Goal: Information Seeking & Learning: Learn about a topic

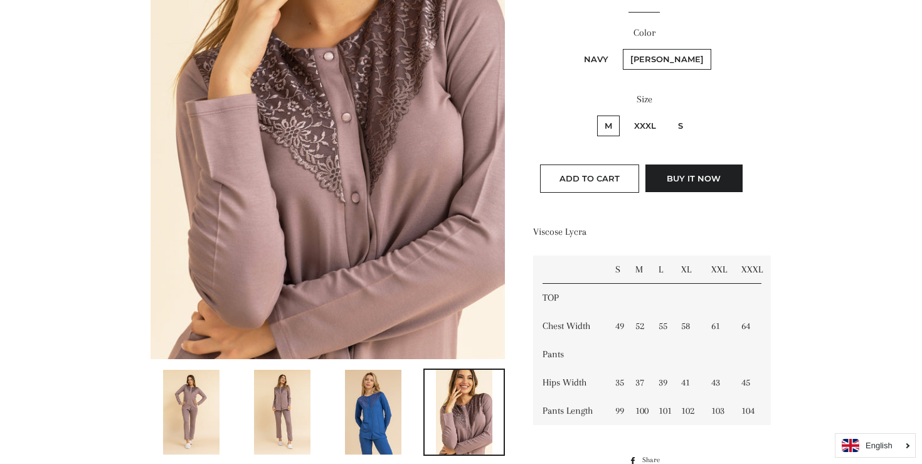
scroll to position [337, 0]
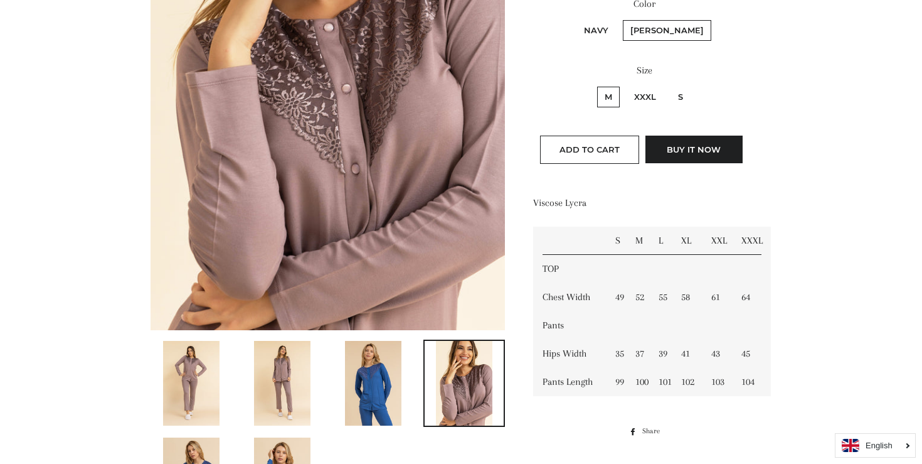
click at [366, 376] on img at bounding box center [373, 383] width 56 height 85
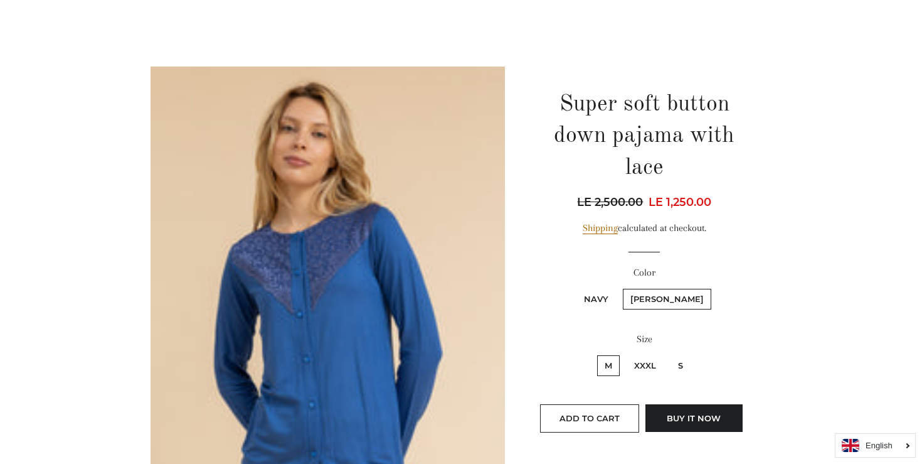
scroll to position [0, 0]
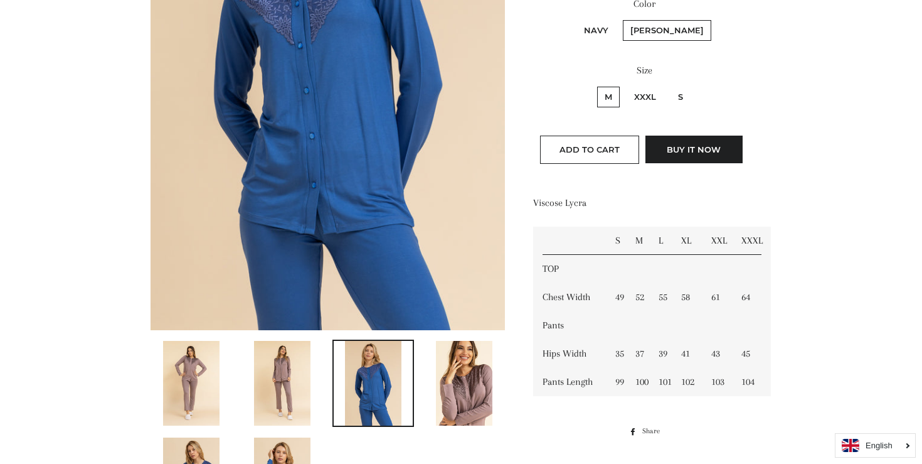
click at [288, 379] on img at bounding box center [282, 383] width 56 height 85
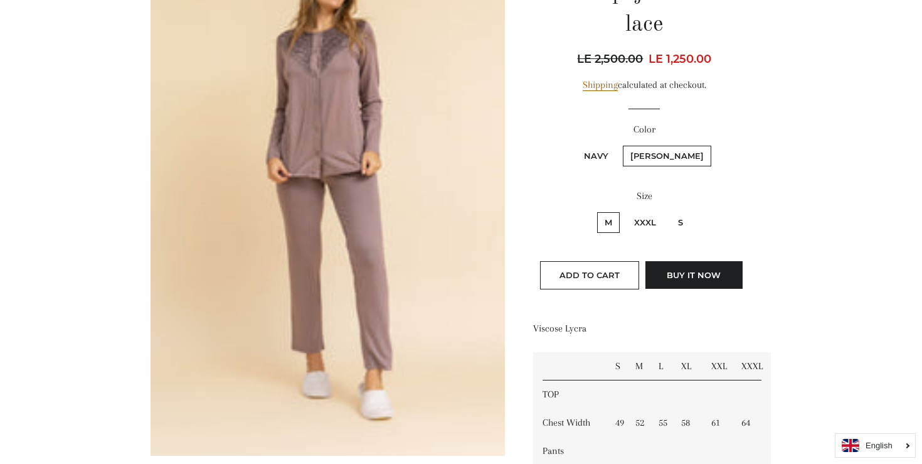
scroll to position [252, 0]
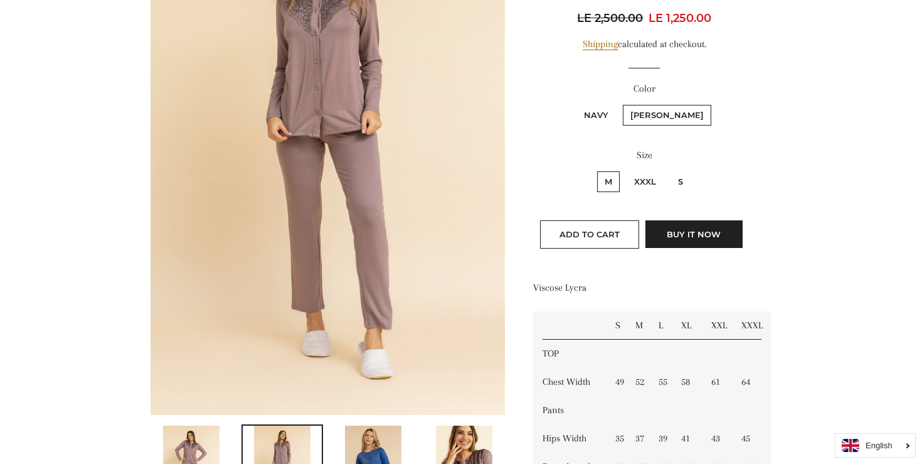
click at [719, 324] on td "XXL" at bounding box center [717, 325] width 30 height 28
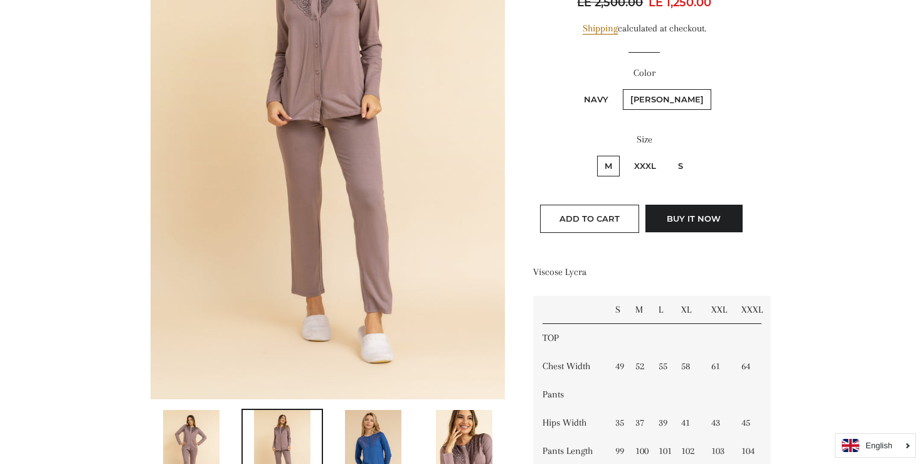
scroll to position [270, 0]
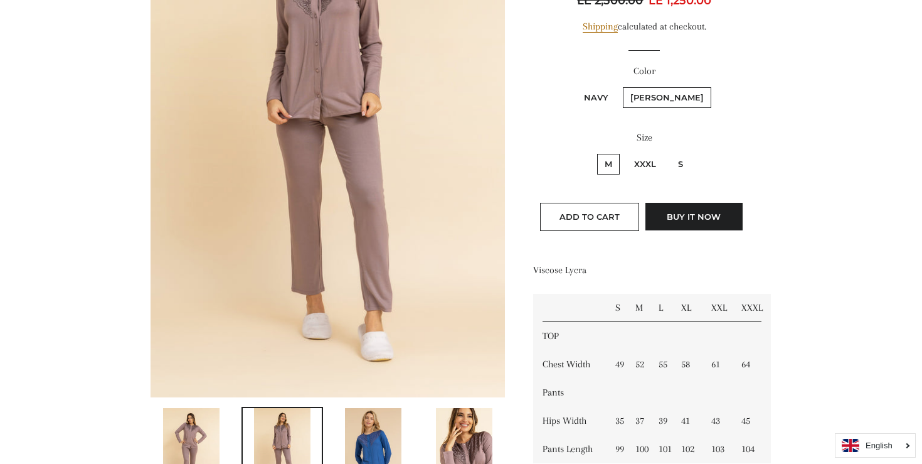
click at [648, 162] on label "XXXL" at bounding box center [645, 164] width 37 height 21
click at [625, 152] on input "XXXL" at bounding box center [625, 152] width 1 height 1
radio input "true"
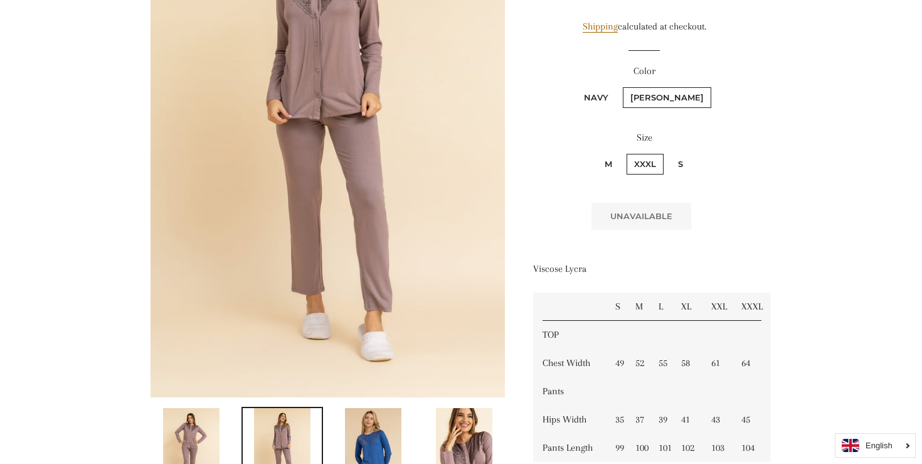
click at [679, 161] on label "S" at bounding box center [681, 164] width 20 height 21
click at [669, 152] on input "S" at bounding box center [669, 152] width 1 height 1
radio input "true"
click at [608, 160] on label "M" at bounding box center [608, 164] width 23 height 21
click at [596, 152] on input "M" at bounding box center [595, 152] width 1 height 1
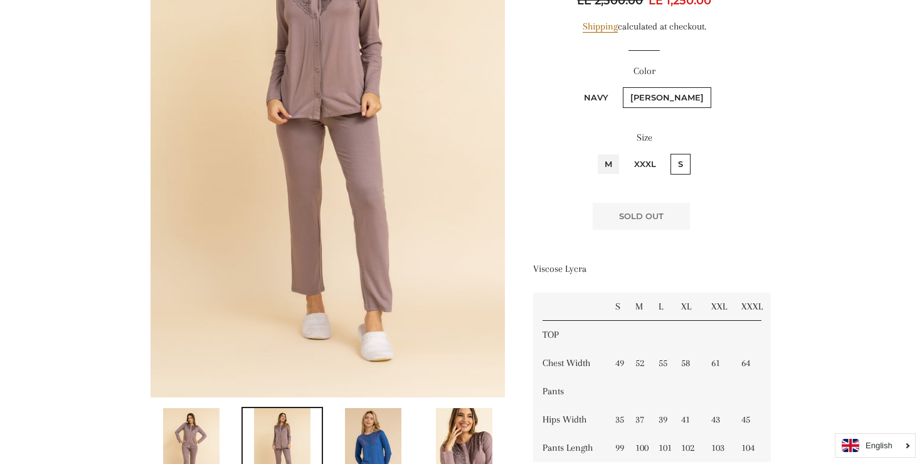
radio input "true"
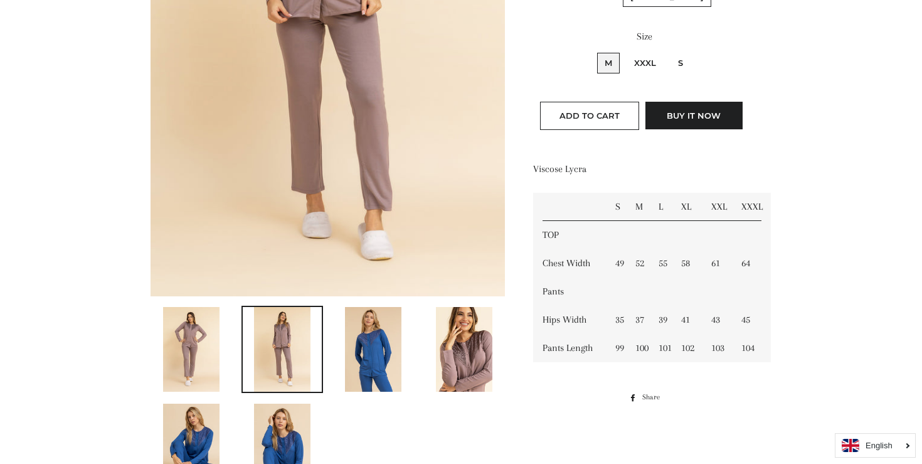
scroll to position [455, 0]
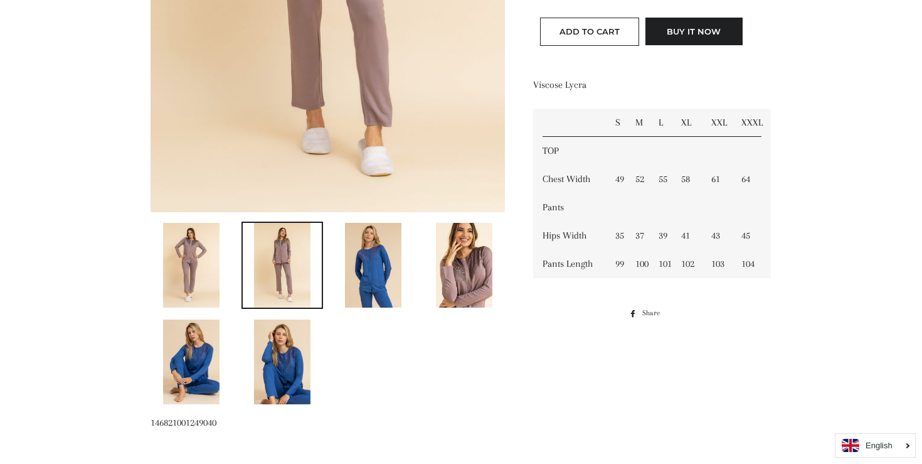
click at [383, 267] on img at bounding box center [373, 265] width 56 height 85
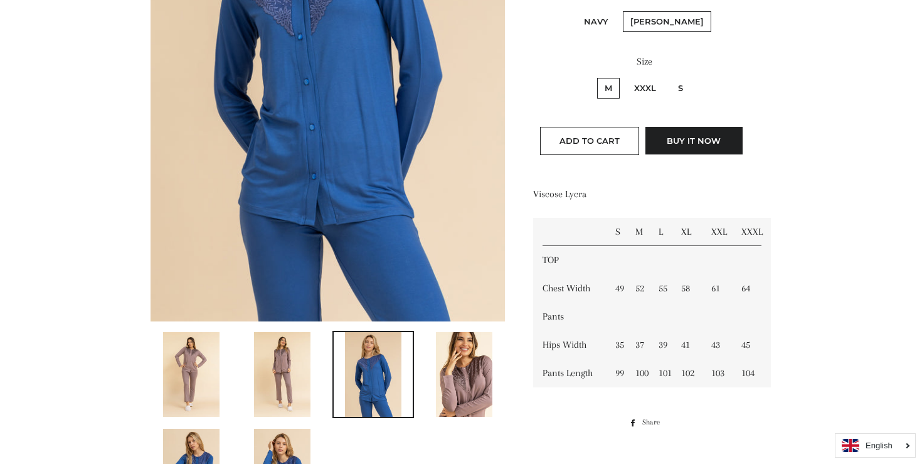
scroll to position [255, 0]
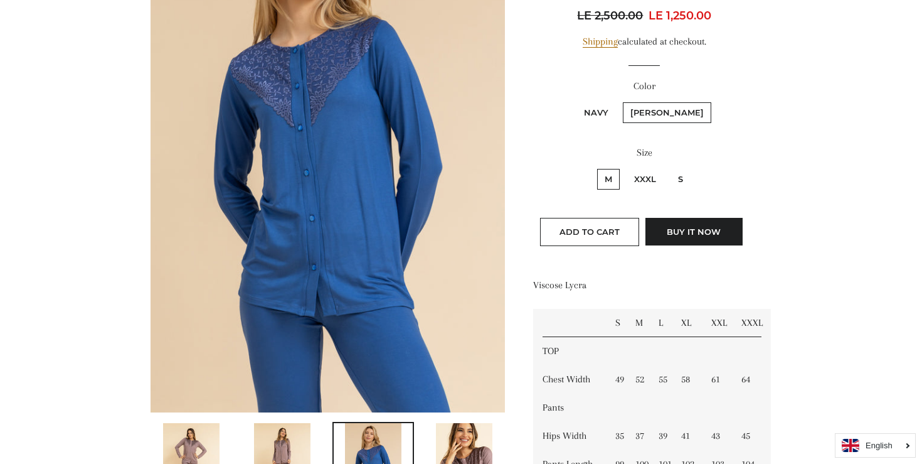
click at [643, 181] on label "XXXL" at bounding box center [645, 179] width 37 height 21
click at [625, 167] on input "XXXL" at bounding box center [625, 167] width 1 height 1
radio input "true"
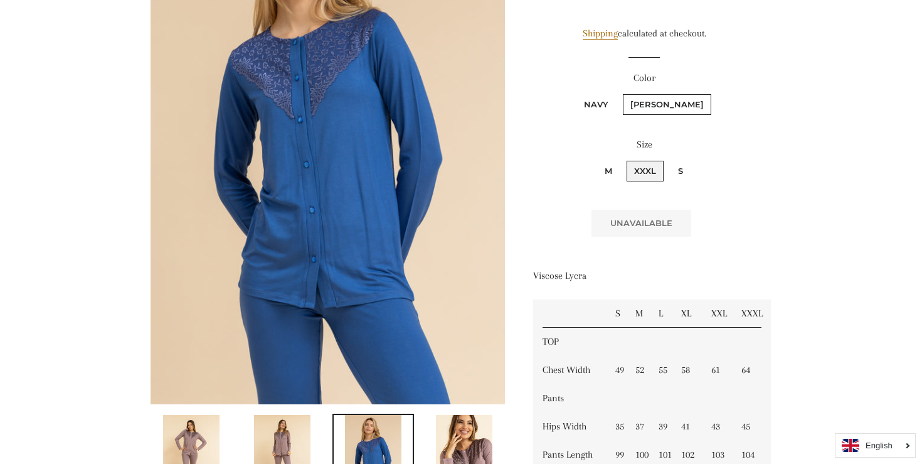
scroll to position [264, 0]
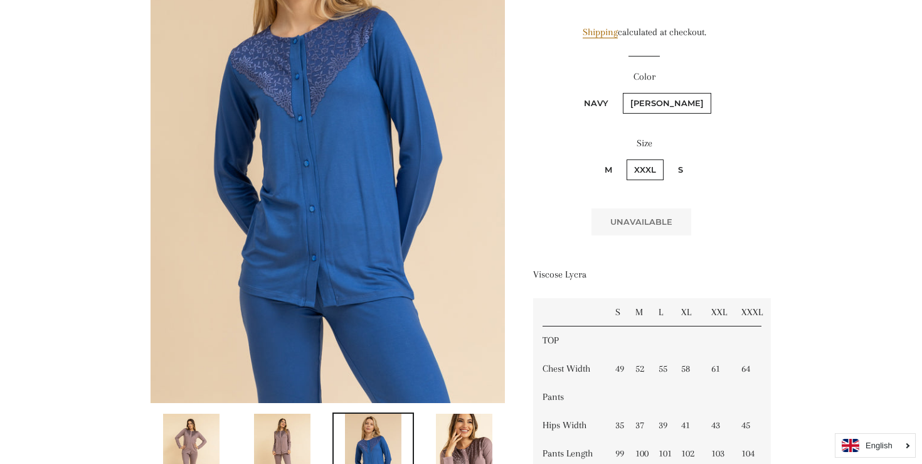
click at [679, 169] on label "S" at bounding box center [681, 169] width 20 height 21
click at [669, 158] on input "S" at bounding box center [669, 157] width 1 height 1
radio input "true"
click at [605, 169] on label "M" at bounding box center [608, 169] width 23 height 21
click at [596, 158] on input "M" at bounding box center [595, 157] width 1 height 1
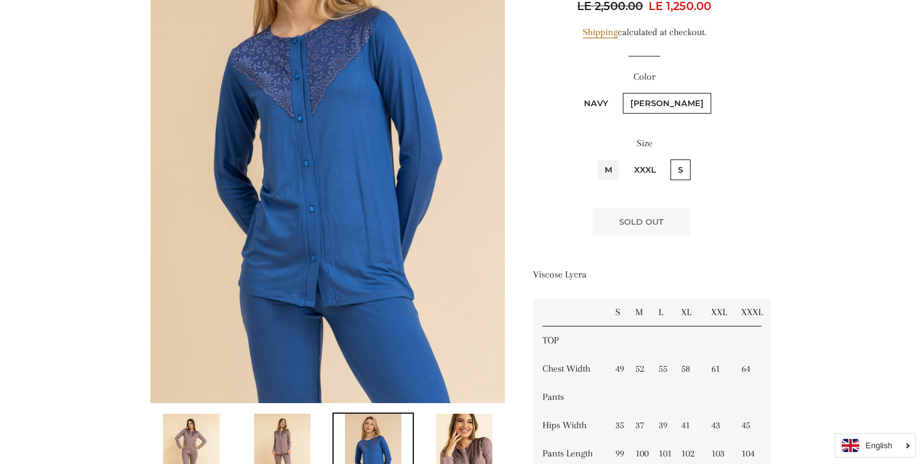
radio input "true"
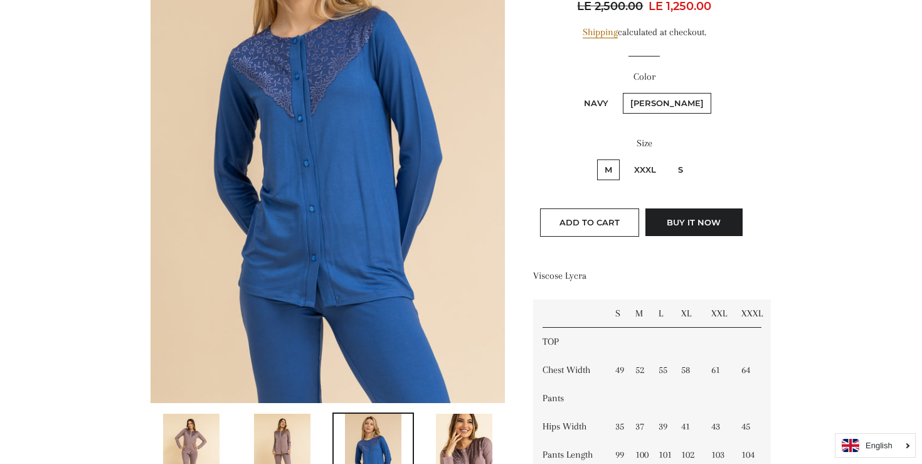
click at [650, 170] on label "XXXL" at bounding box center [645, 169] width 37 height 21
click at [625, 158] on input "XXXL" at bounding box center [625, 157] width 1 height 1
radio input "true"
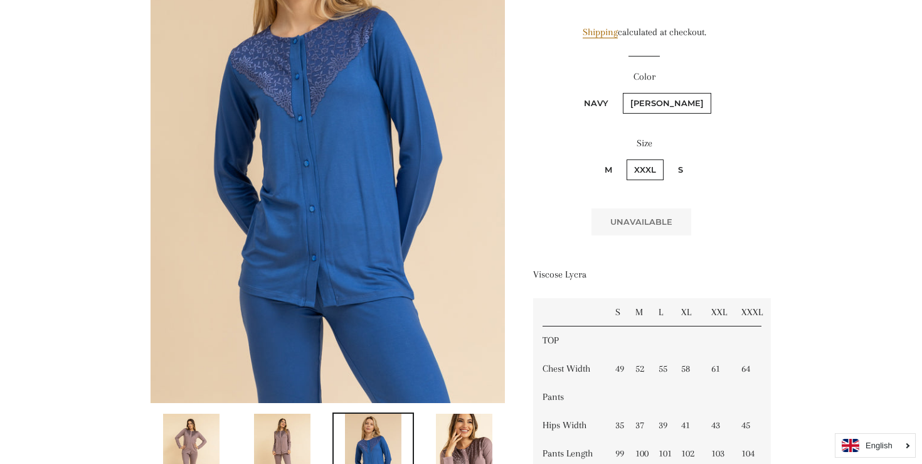
click at [679, 167] on label "S" at bounding box center [681, 169] width 20 height 21
click at [669, 158] on input "S" at bounding box center [669, 157] width 1 height 1
radio input "true"
click at [600, 169] on label "M" at bounding box center [608, 169] width 23 height 21
click at [596, 158] on input "M" at bounding box center [595, 157] width 1 height 1
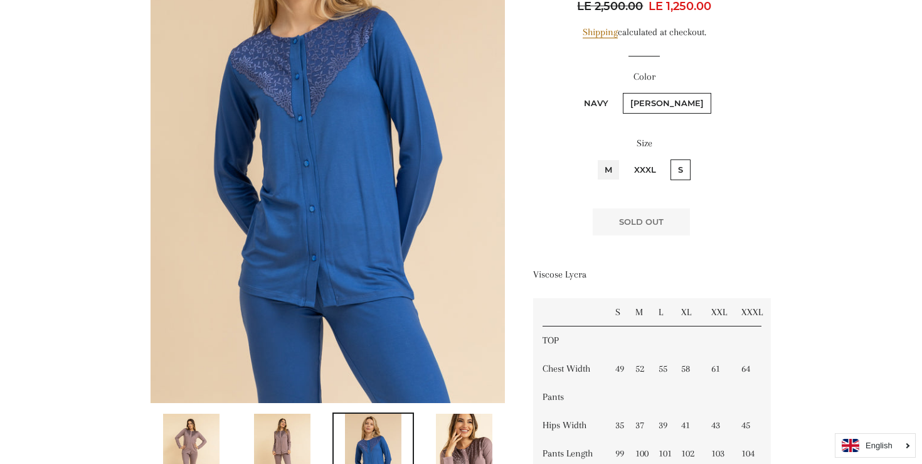
radio input "true"
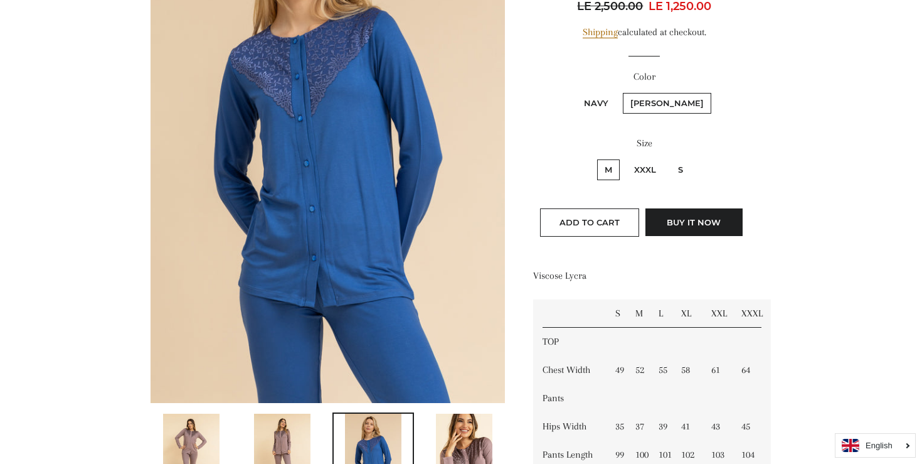
click at [640, 169] on label "XXXL" at bounding box center [645, 169] width 37 height 21
click at [625, 158] on input "XXXL" at bounding box center [625, 157] width 1 height 1
radio input "true"
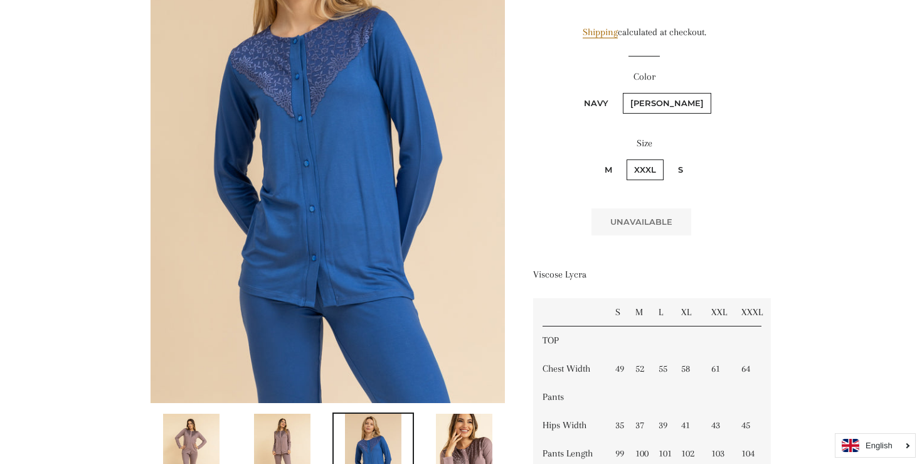
click at [675, 169] on label "S" at bounding box center [681, 169] width 20 height 21
click at [669, 158] on input "S" at bounding box center [669, 157] width 1 height 1
radio input "true"
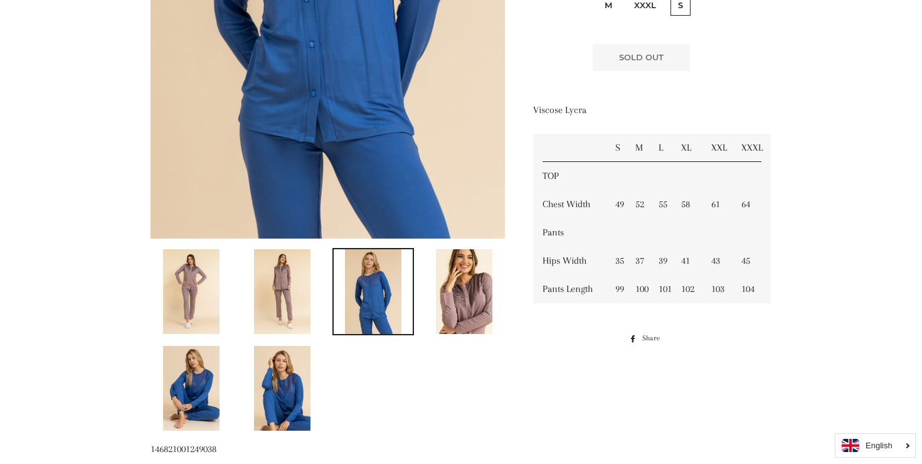
click at [467, 308] on img at bounding box center [464, 291] width 56 height 85
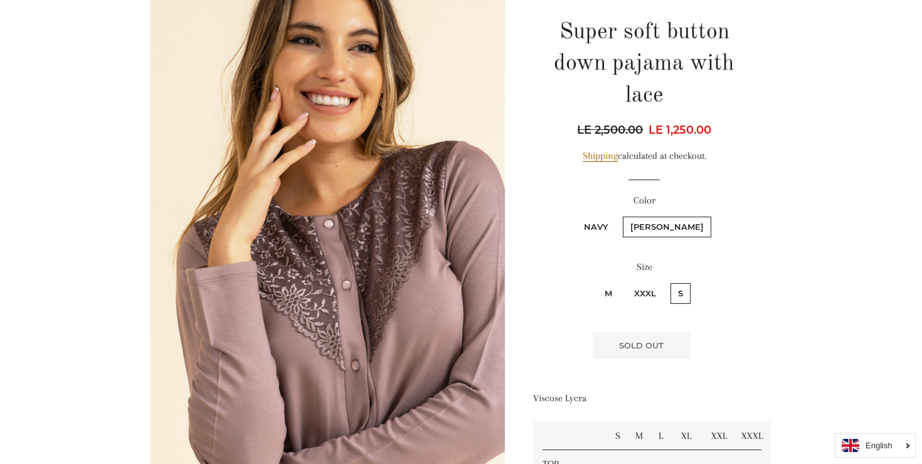
scroll to position [116, 0]
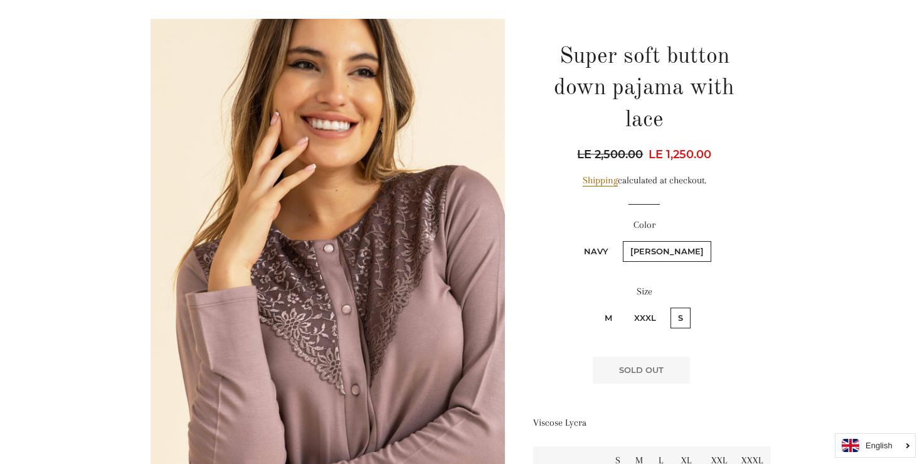
click at [640, 321] on label "XXXL" at bounding box center [645, 317] width 37 height 21
click at [625, 306] on input "XXXL" at bounding box center [625, 305] width 1 height 1
radio input "true"
click at [605, 319] on label "M" at bounding box center [608, 317] width 23 height 21
click at [596, 306] on input "M" at bounding box center [595, 305] width 1 height 1
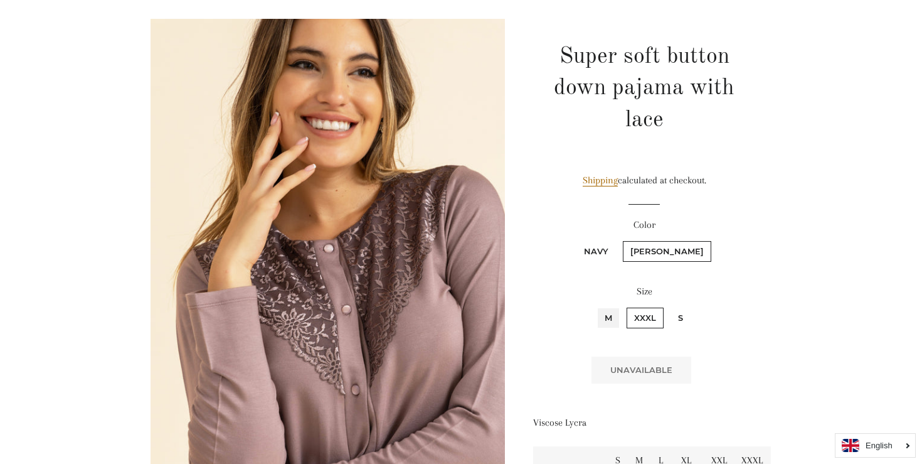
radio input "true"
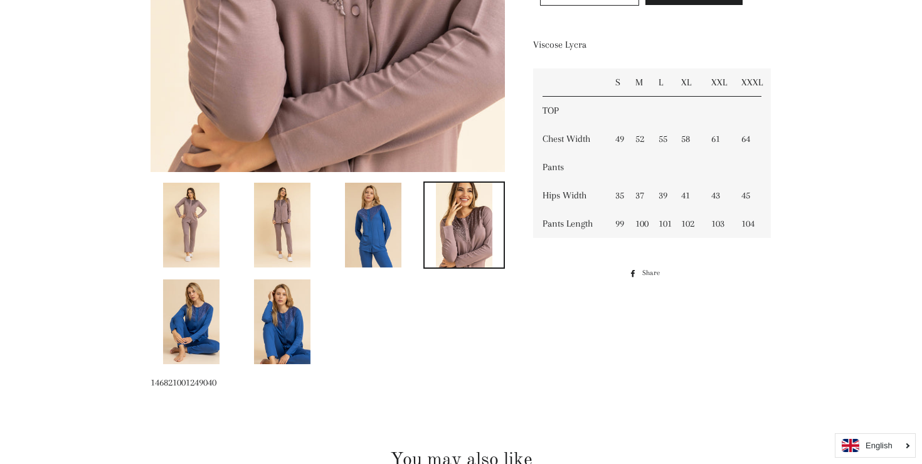
click at [393, 242] on img at bounding box center [373, 225] width 56 height 85
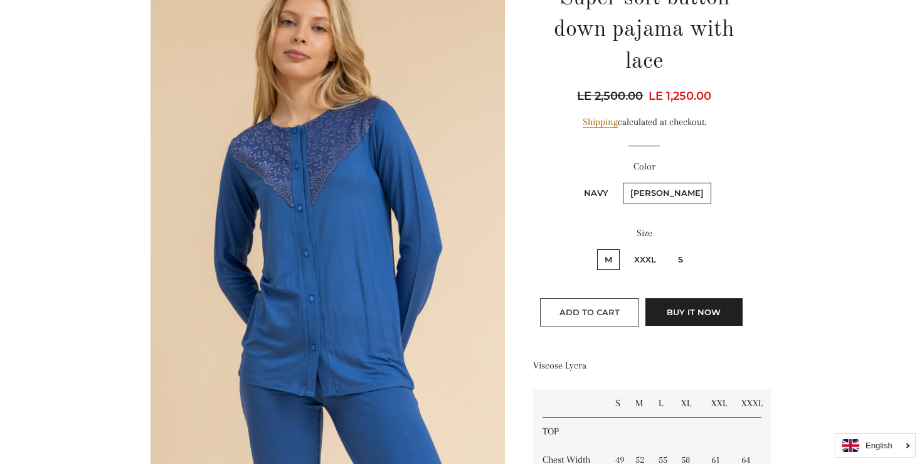
scroll to position [173, 0]
